Goal: Task Accomplishment & Management: Manage account settings

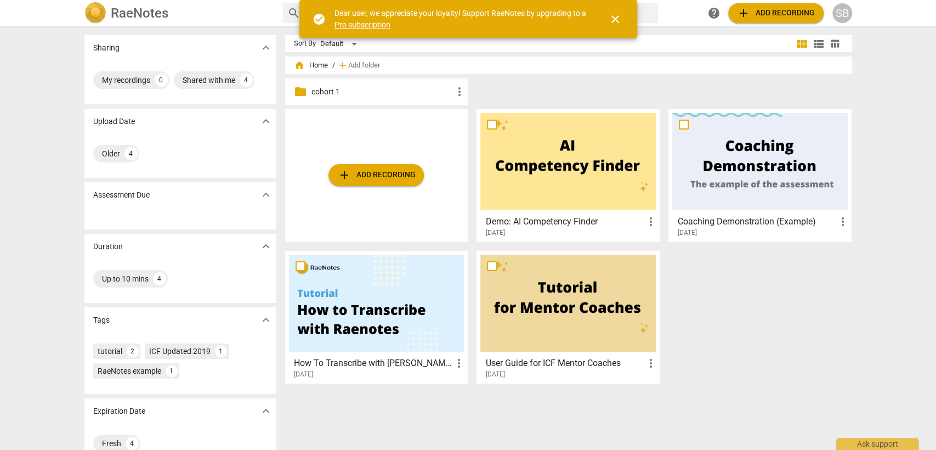
click at [841, 15] on div "SB" at bounding box center [843, 13] width 20 height 20
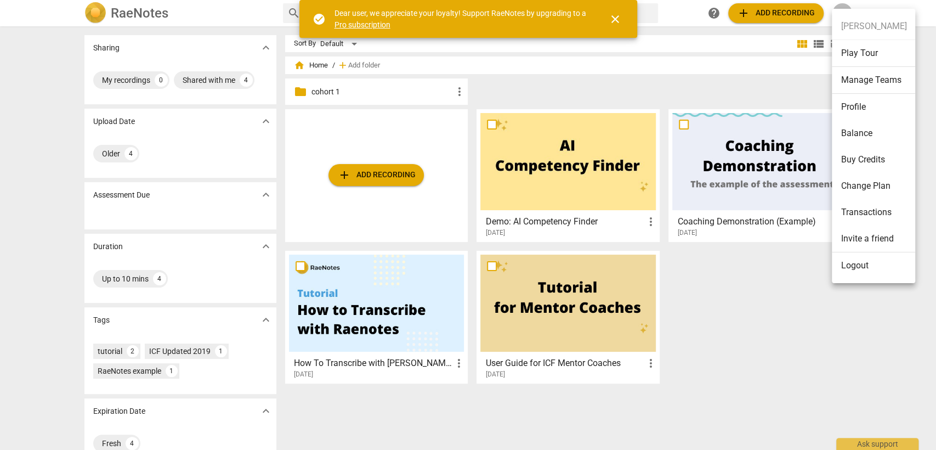
click at [865, 268] on li "Logout" at bounding box center [873, 265] width 83 height 26
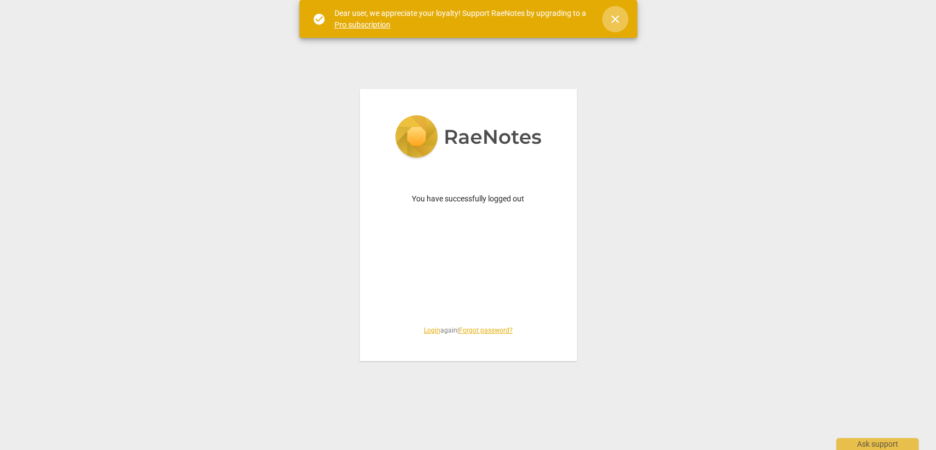
click at [609, 14] on span "close" at bounding box center [615, 19] width 13 height 13
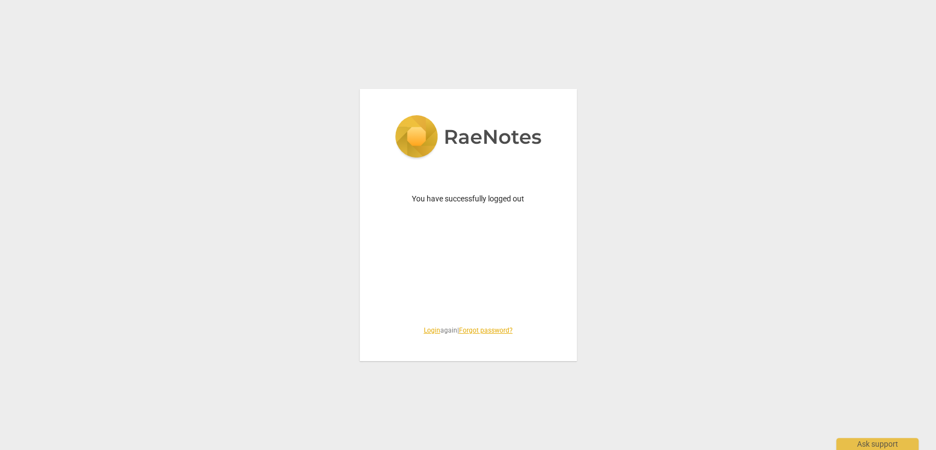
click at [425, 326] on link "Login" at bounding box center [432, 330] width 16 height 8
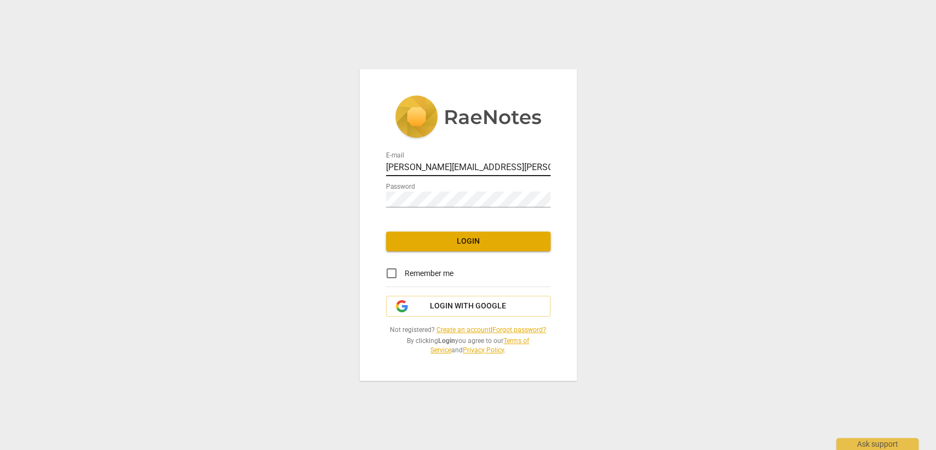
click at [430, 169] on input "[PERSON_NAME][EMAIL_ADDRESS][PERSON_NAME][DOMAIN_NAME]" at bounding box center [468, 168] width 165 height 16
type input "[EMAIL_ADDRESS][DOMAIN_NAME]"
click at [483, 245] on span "Login" at bounding box center [468, 241] width 147 height 11
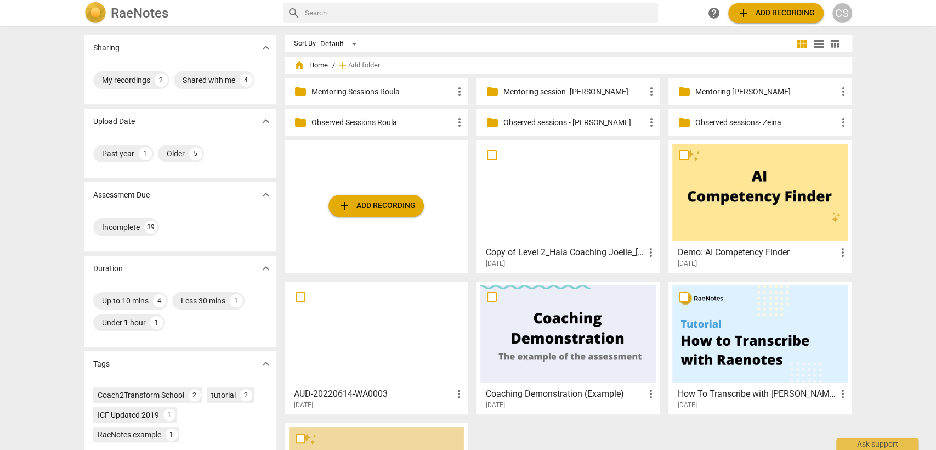
click at [725, 93] on p "Mentoring [PERSON_NAME]" at bounding box center [766, 92] width 142 height 12
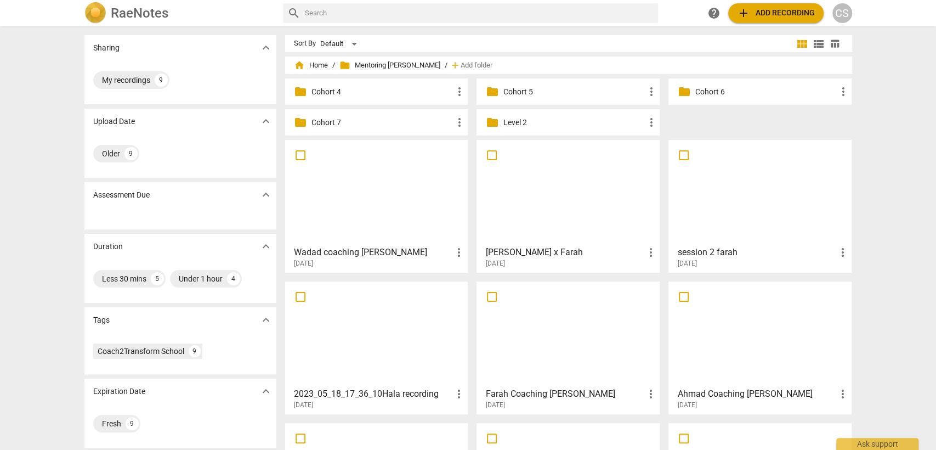
click at [399, 67] on span "folder Mentoring [PERSON_NAME]" at bounding box center [389, 65] width 101 height 11
click at [320, 63] on span "home Home" at bounding box center [311, 65] width 34 height 11
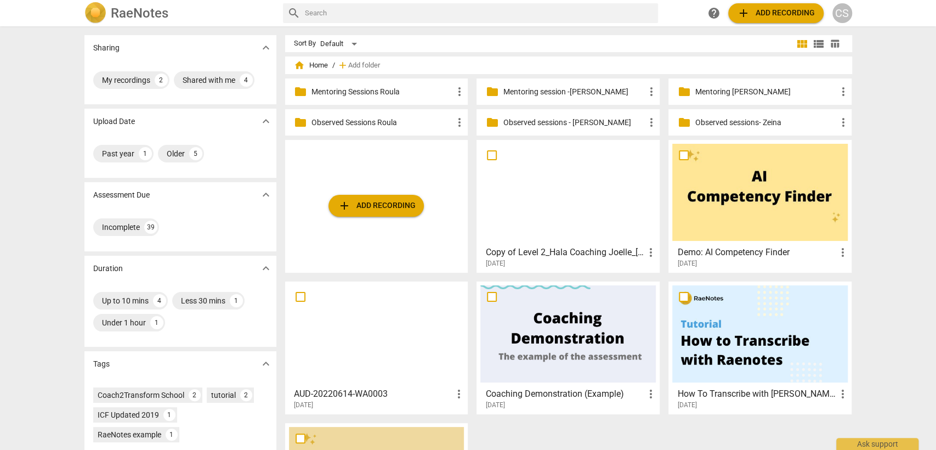
click at [496, 124] on span "folder" at bounding box center [491, 122] width 13 height 13
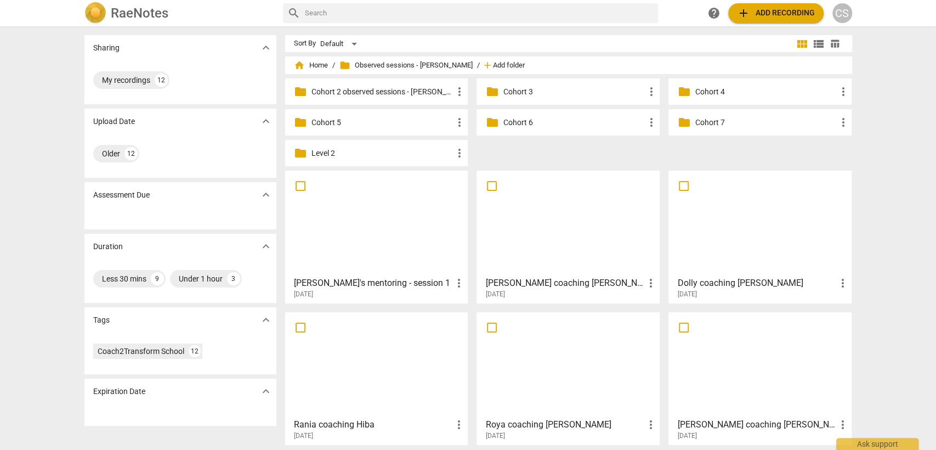
click at [493, 67] on span "Add folder" at bounding box center [509, 65] width 32 height 8
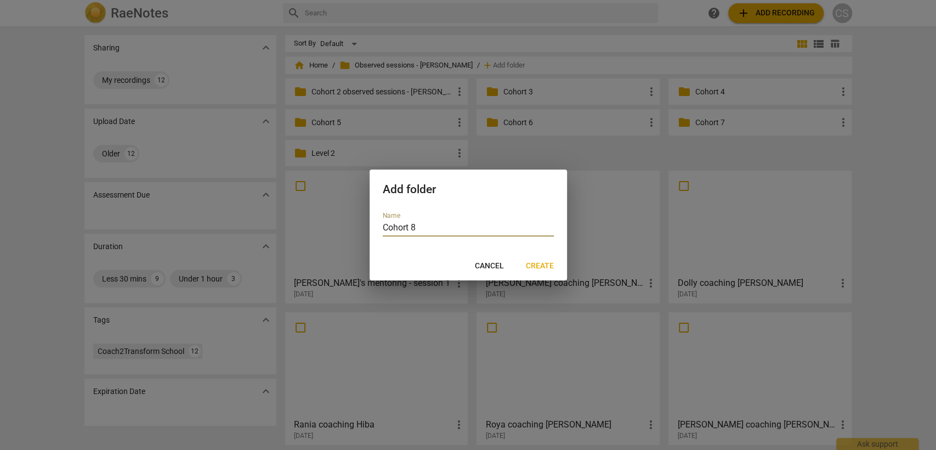
type input "Cohort 8"
click at [550, 265] on span "Create" at bounding box center [540, 266] width 28 height 11
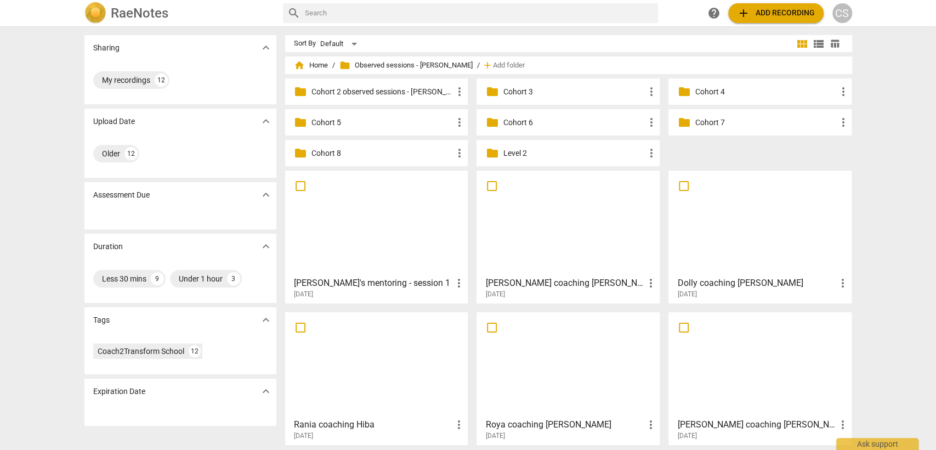
click at [382, 152] on p "Cohort 8" at bounding box center [383, 154] width 142 height 12
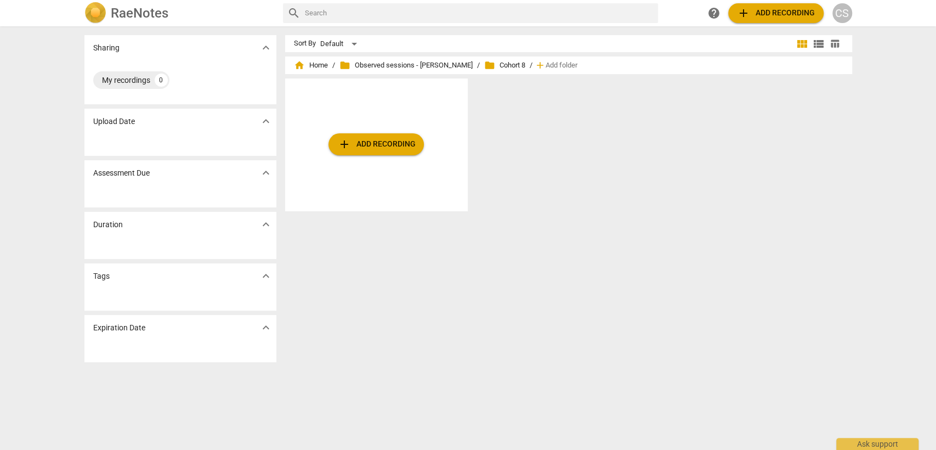
click at [380, 144] on span "add Add recording" at bounding box center [376, 144] width 78 height 13
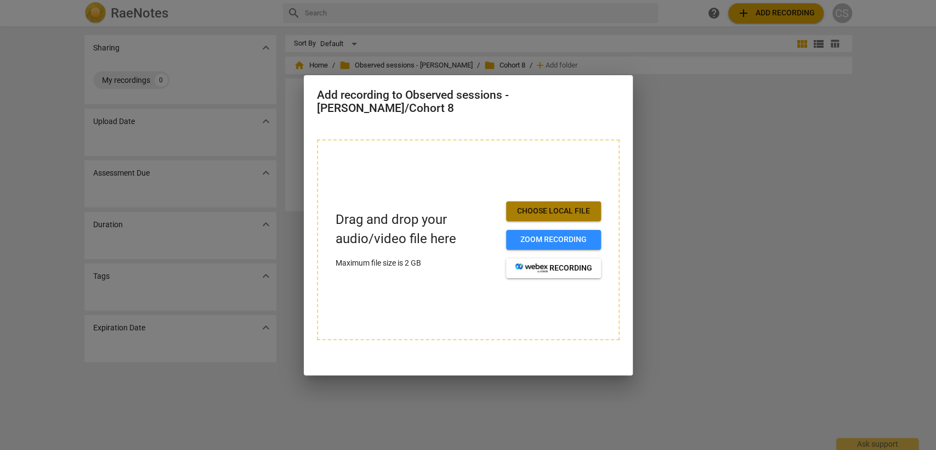
click at [559, 206] on span "Choose local file" at bounding box center [553, 211] width 77 height 11
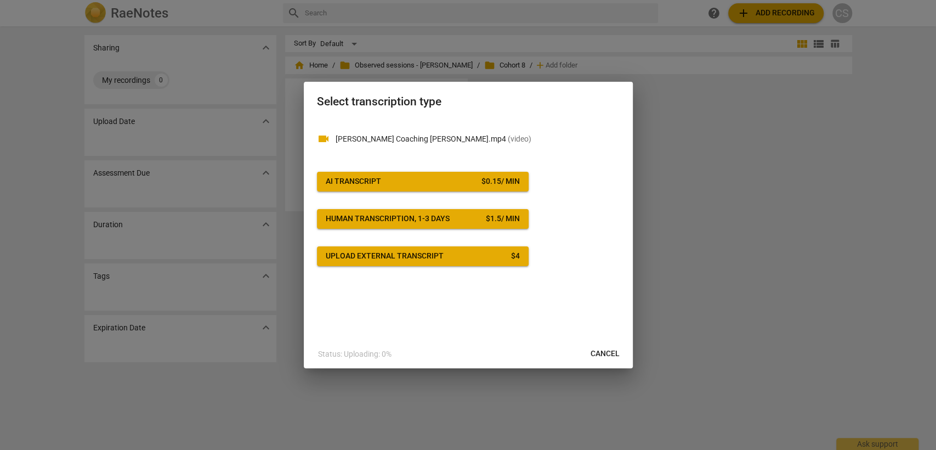
click at [456, 182] on span "AI Transcript $ 0.15 / min" at bounding box center [423, 181] width 194 height 11
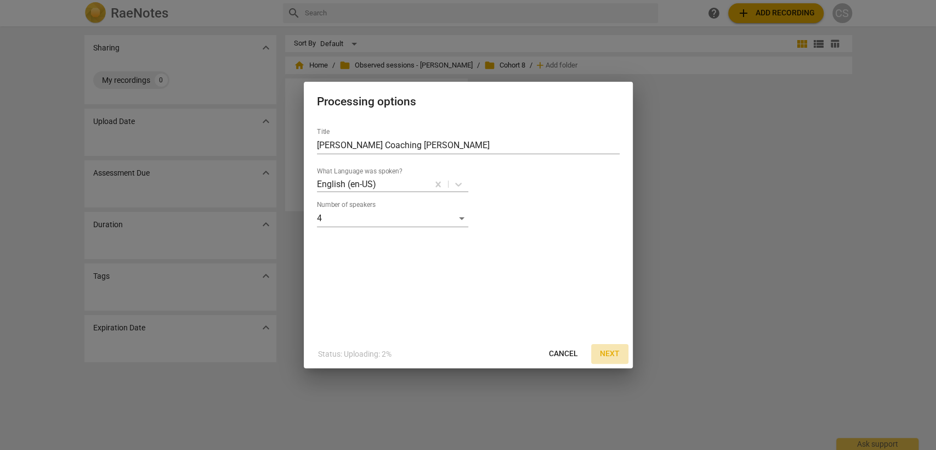
click at [613, 357] on span "Next" at bounding box center [610, 353] width 20 height 11
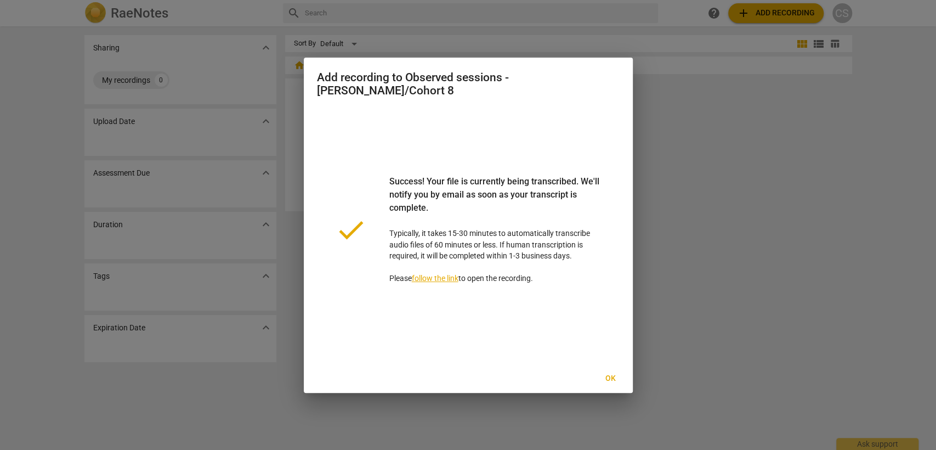
click at [609, 377] on button "Ok" at bounding box center [610, 379] width 35 height 20
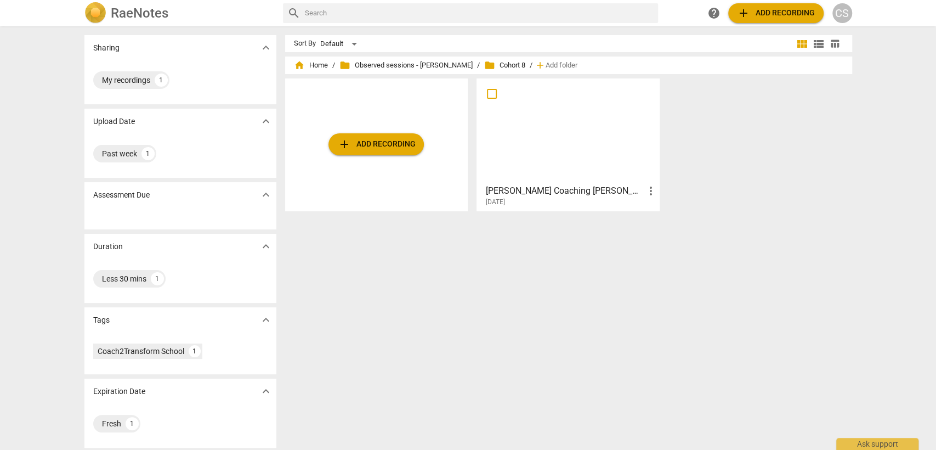
click at [369, 155] on div "add Add recording" at bounding box center [376, 144] width 183 height 133
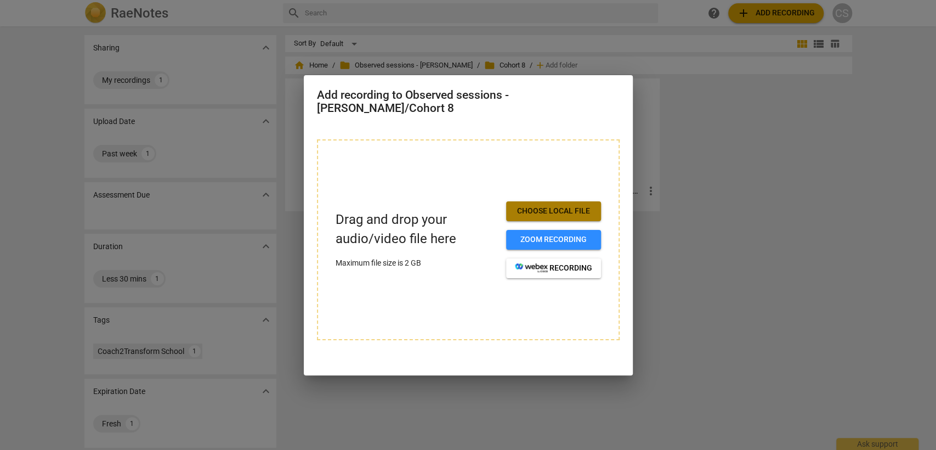
click at [591, 206] on span "Choose local file" at bounding box center [553, 211] width 77 height 11
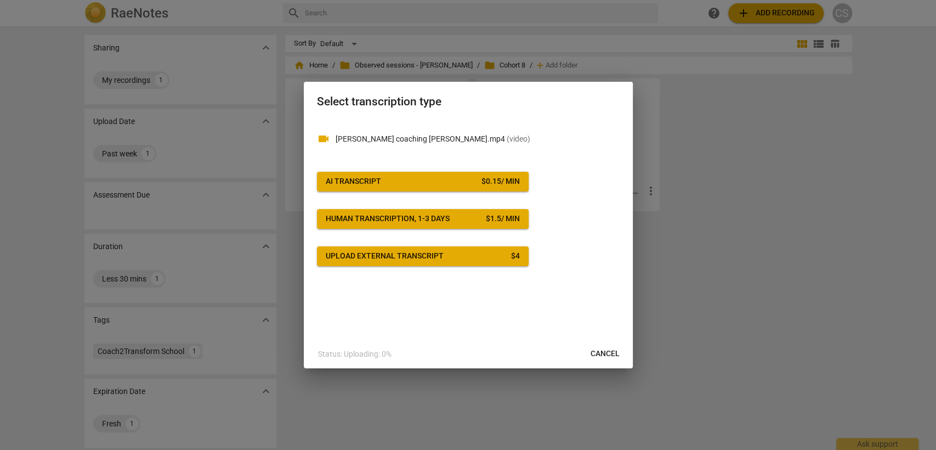
click at [478, 180] on span "AI Transcript $ 0.15 / min" at bounding box center [423, 181] width 194 height 11
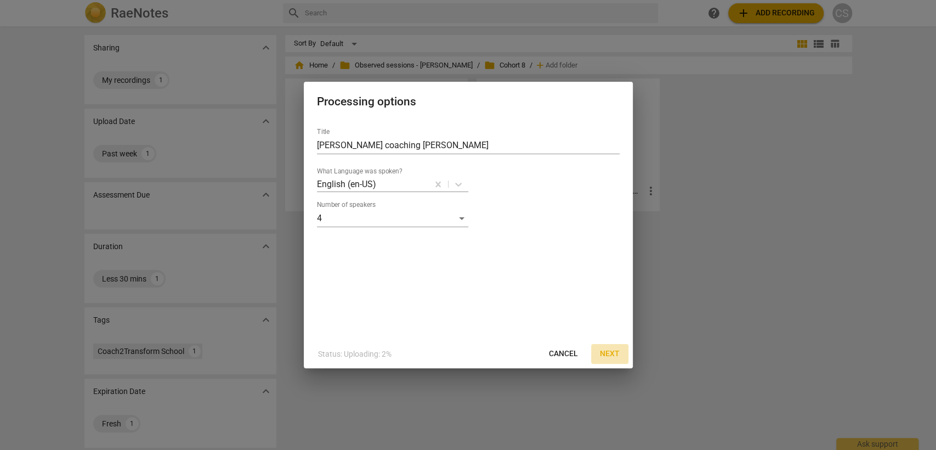
click at [609, 350] on span "Next" at bounding box center [610, 353] width 20 height 11
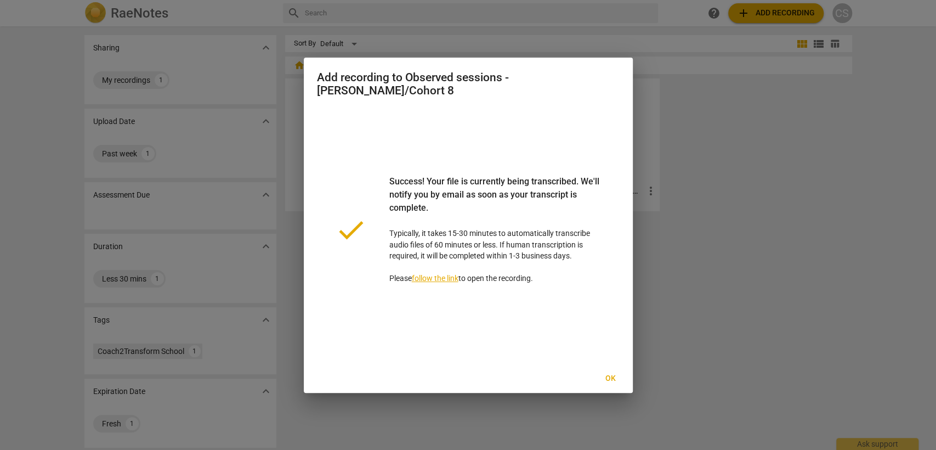
click at [606, 373] on span "Ok" at bounding box center [611, 378] width 18 height 11
